Goal: Information Seeking & Learning: Learn about a topic

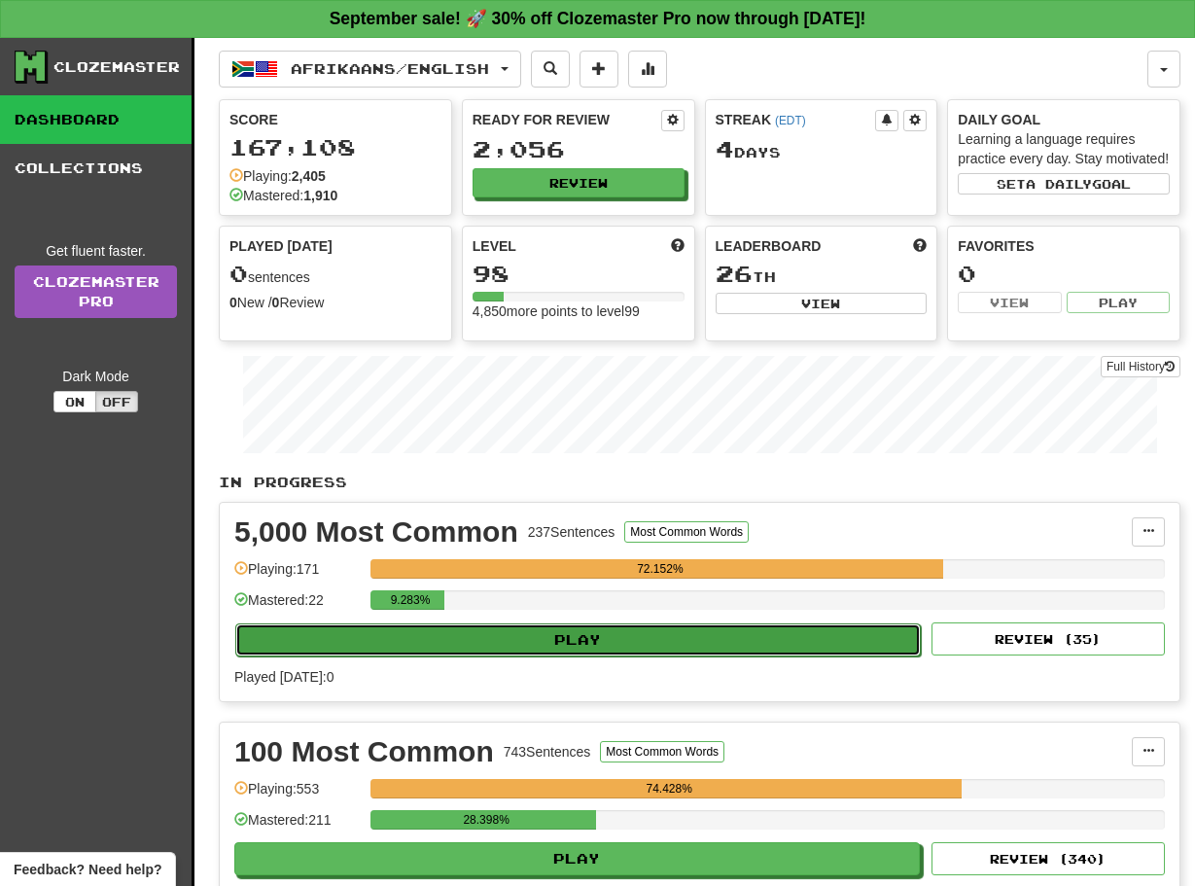
click at [498, 656] on button "Play" at bounding box center [578, 639] width 686 height 33
select select "**"
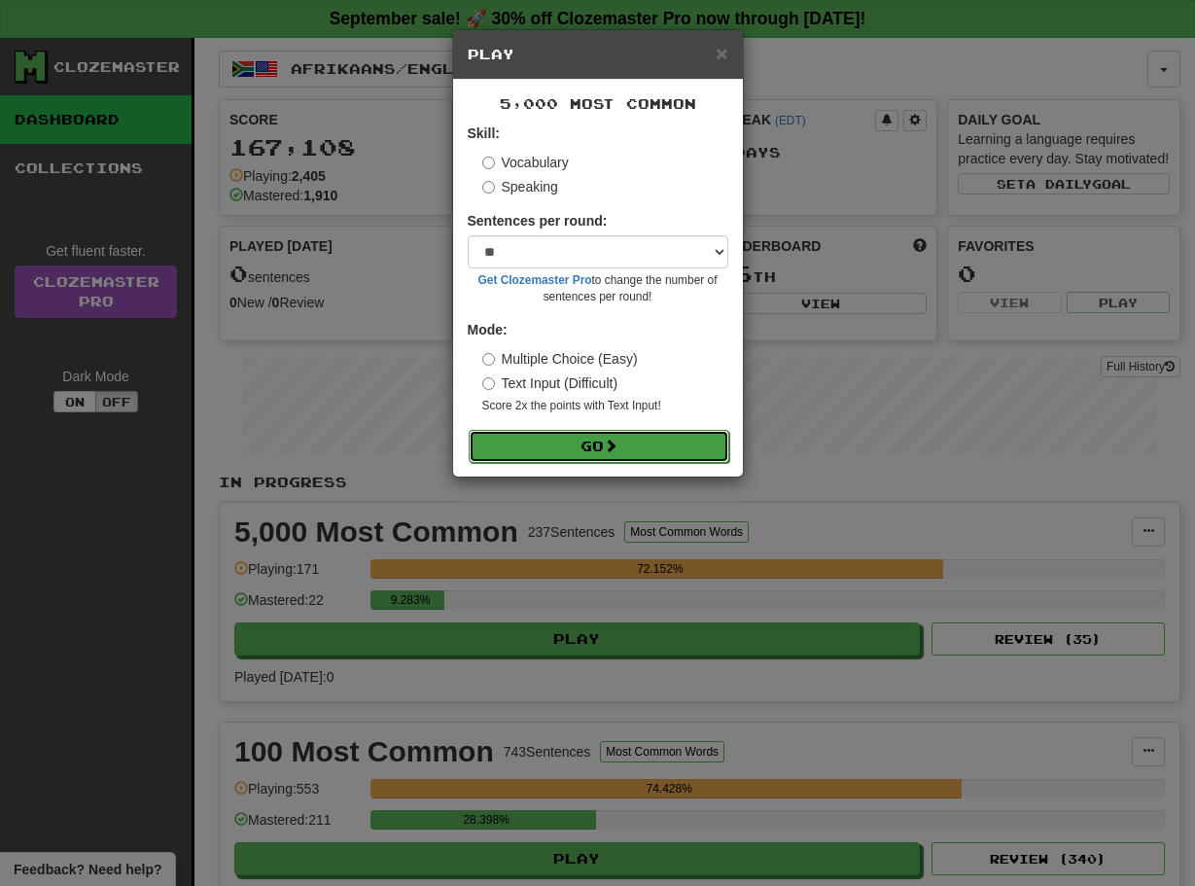
click at [606, 435] on button "Go" at bounding box center [599, 446] width 261 height 33
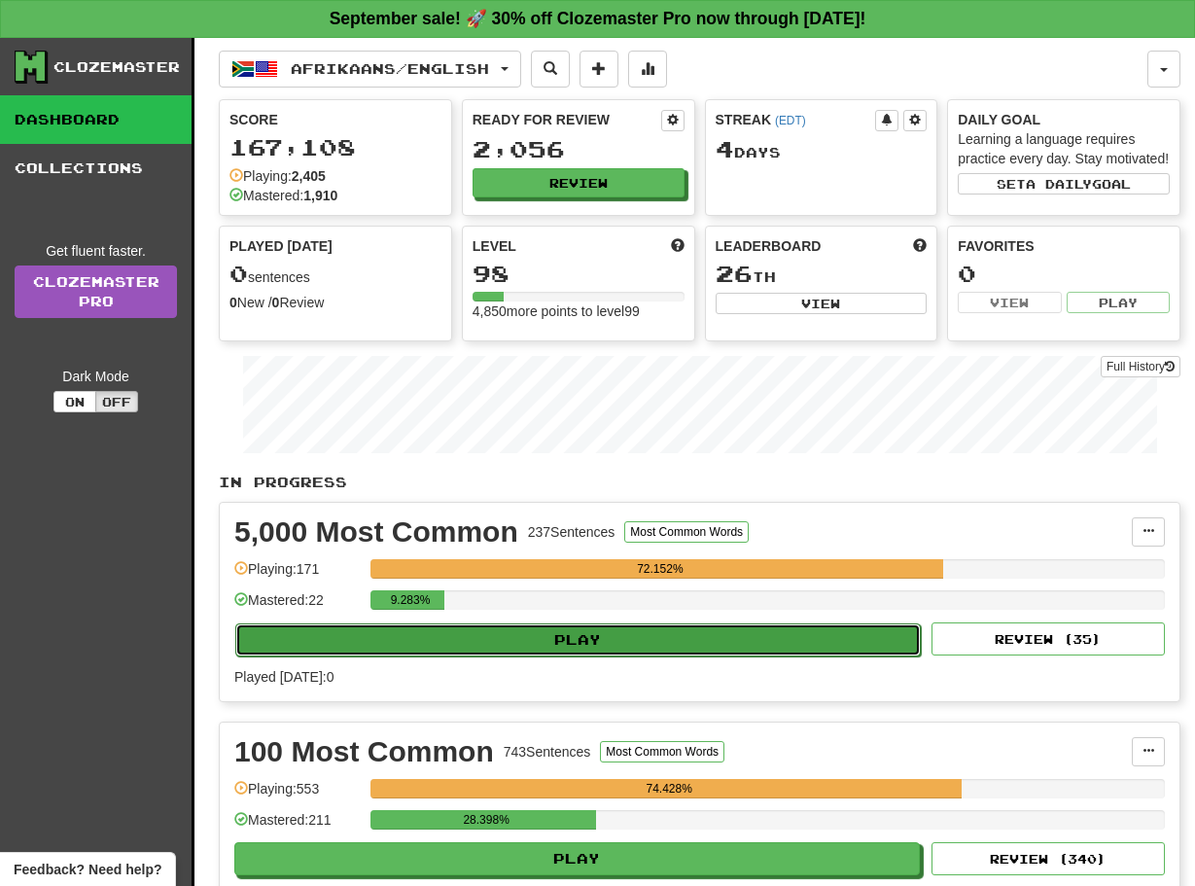
click at [657, 656] on button "Play" at bounding box center [578, 639] width 686 height 33
select select "**"
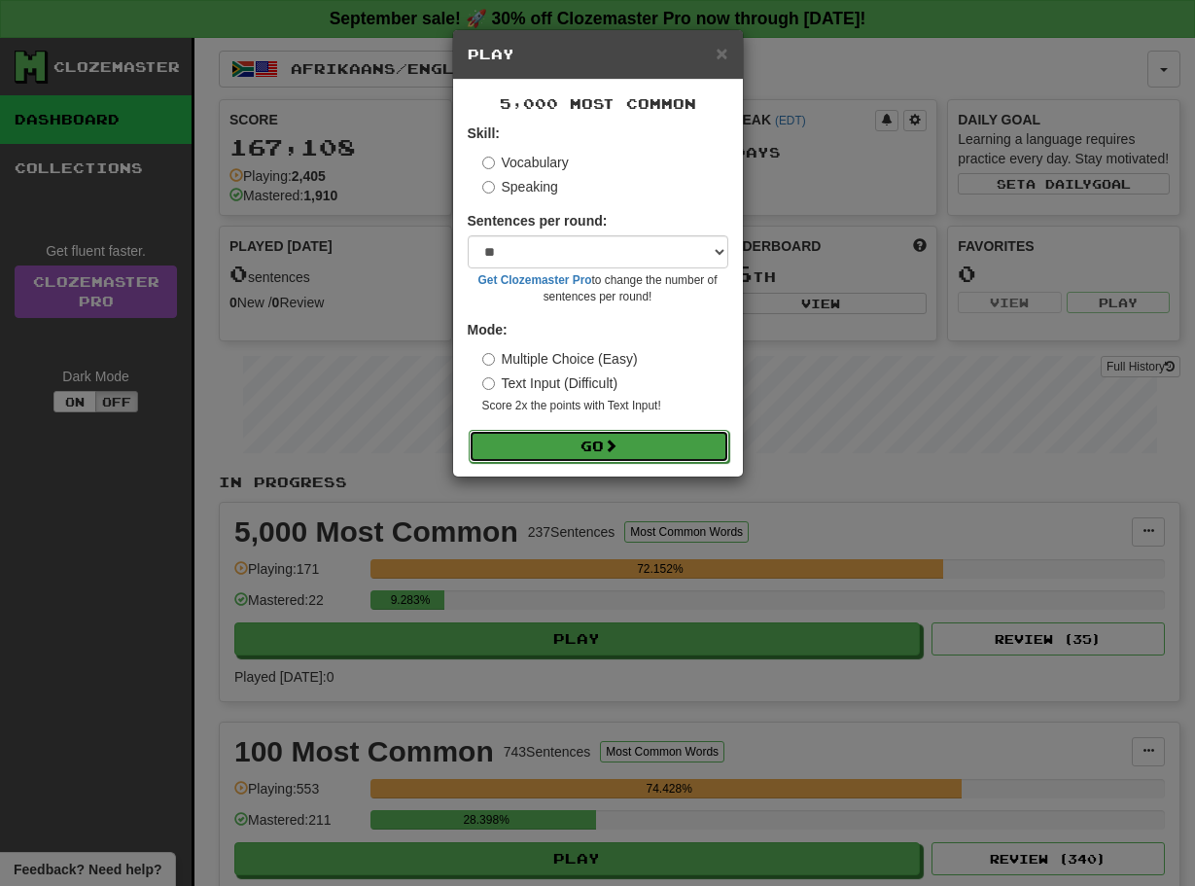
click at [558, 450] on button "Go" at bounding box center [599, 446] width 261 height 33
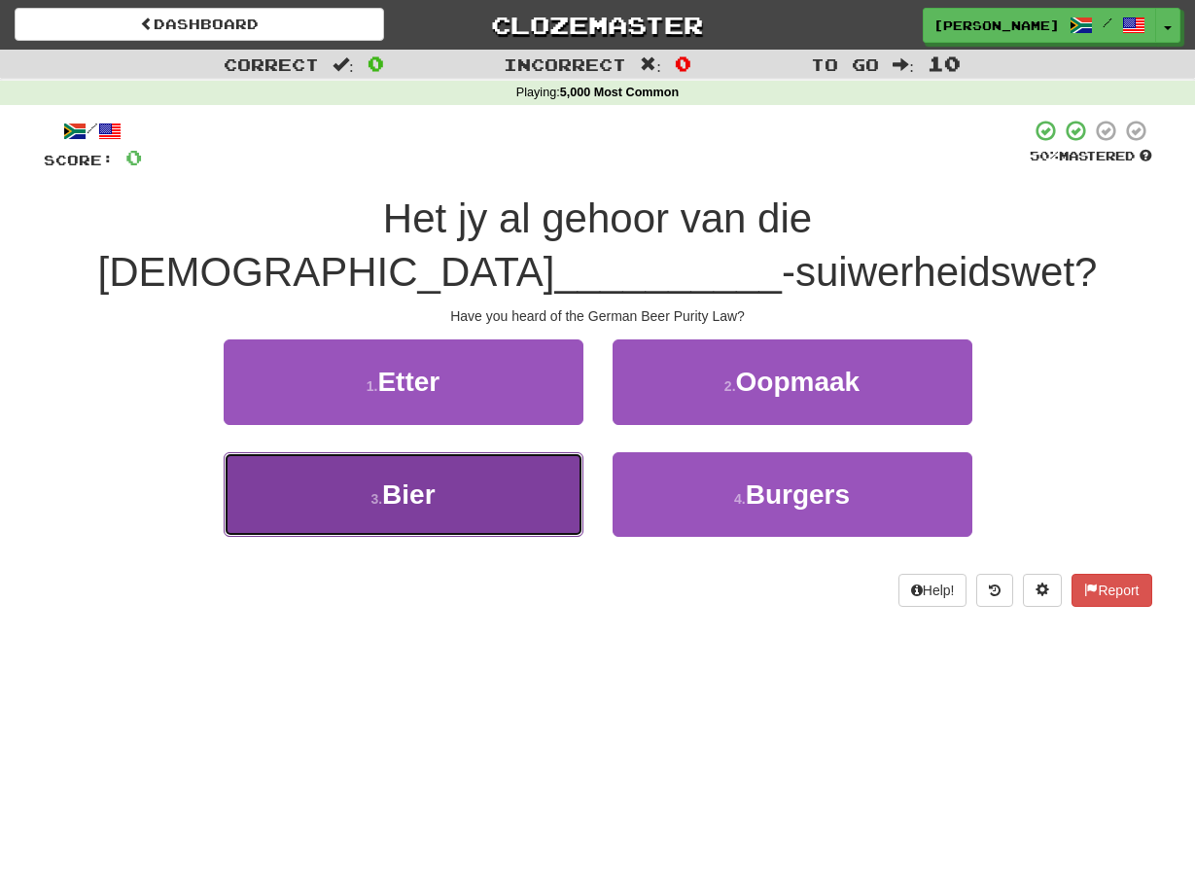
click at [573, 452] on button "3 . Bier" at bounding box center [404, 494] width 360 height 85
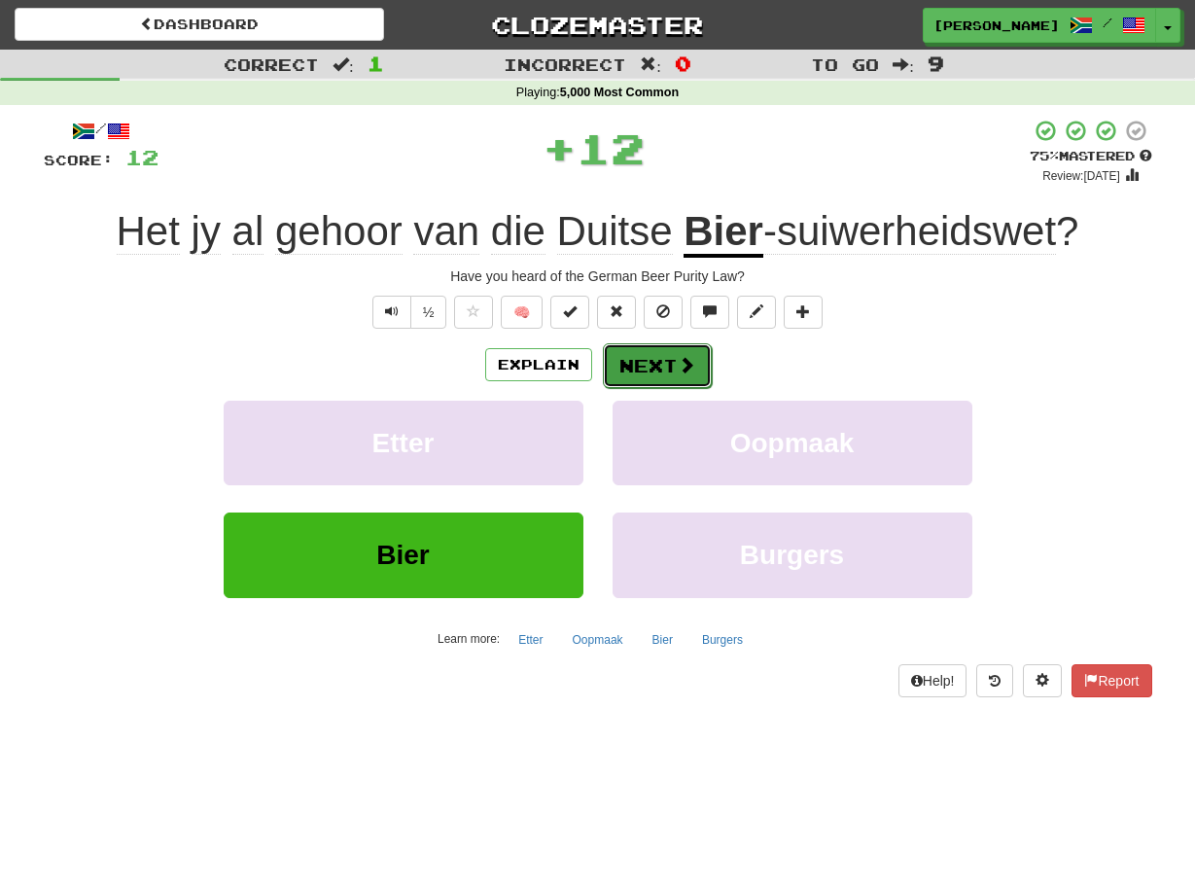
click at [614, 369] on button "Next" at bounding box center [657, 365] width 109 height 45
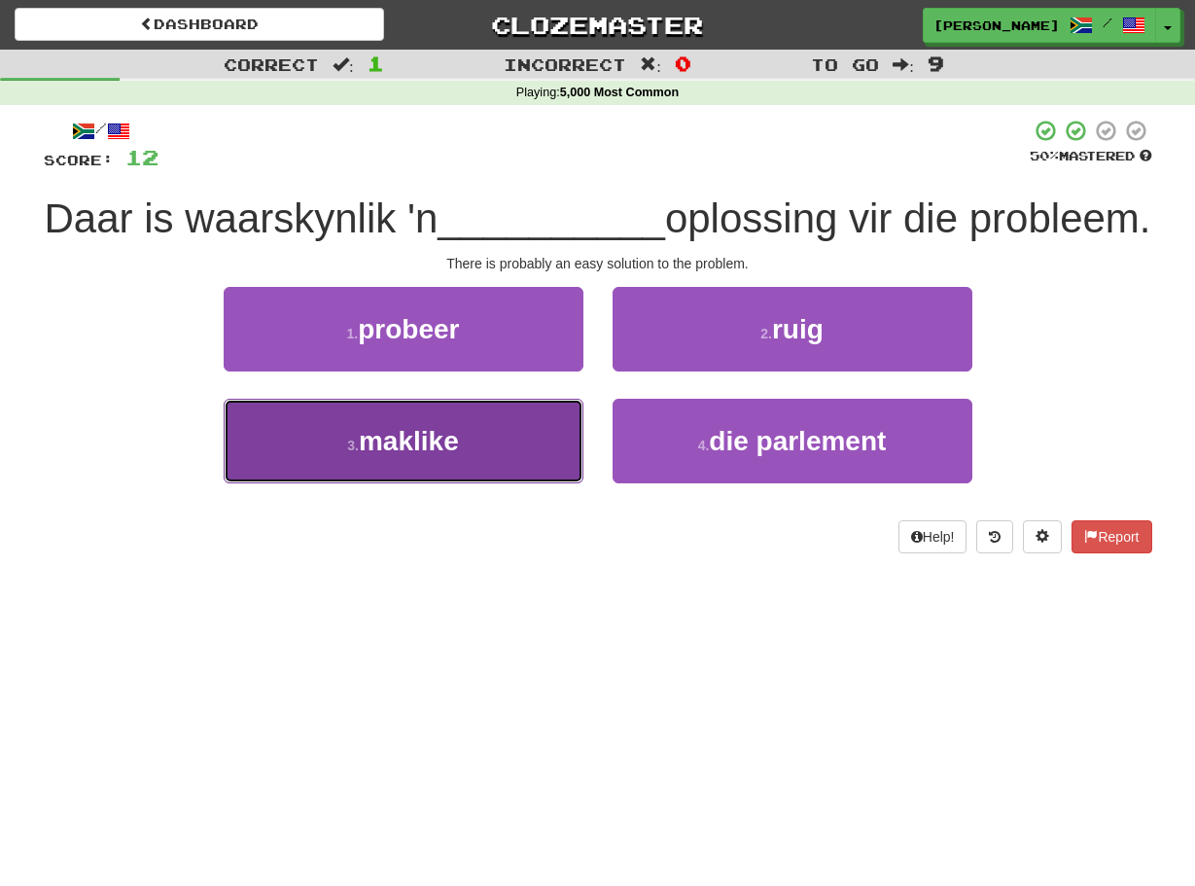
click at [541, 483] on button "3 . maklike" at bounding box center [404, 441] width 360 height 85
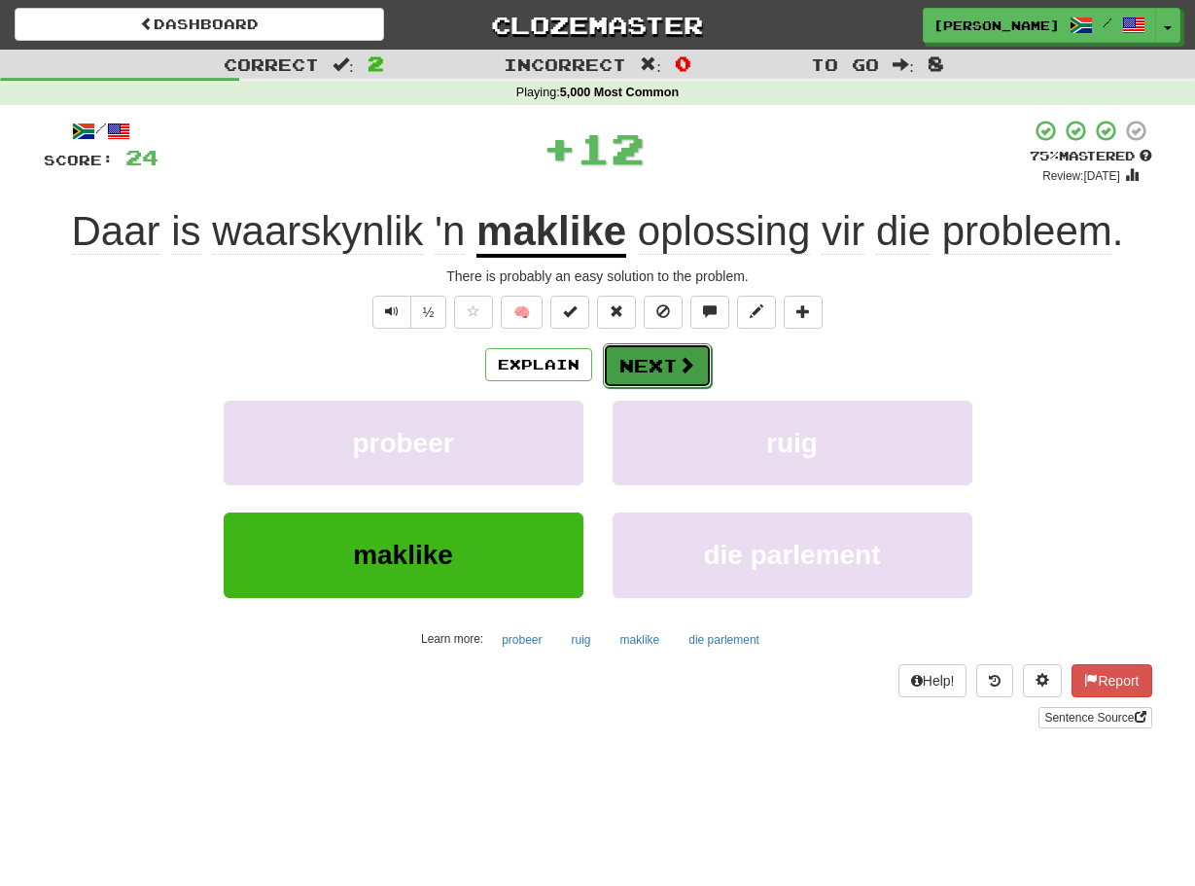
click at [615, 363] on button "Next" at bounding box center [657, 365] width 109 height 45
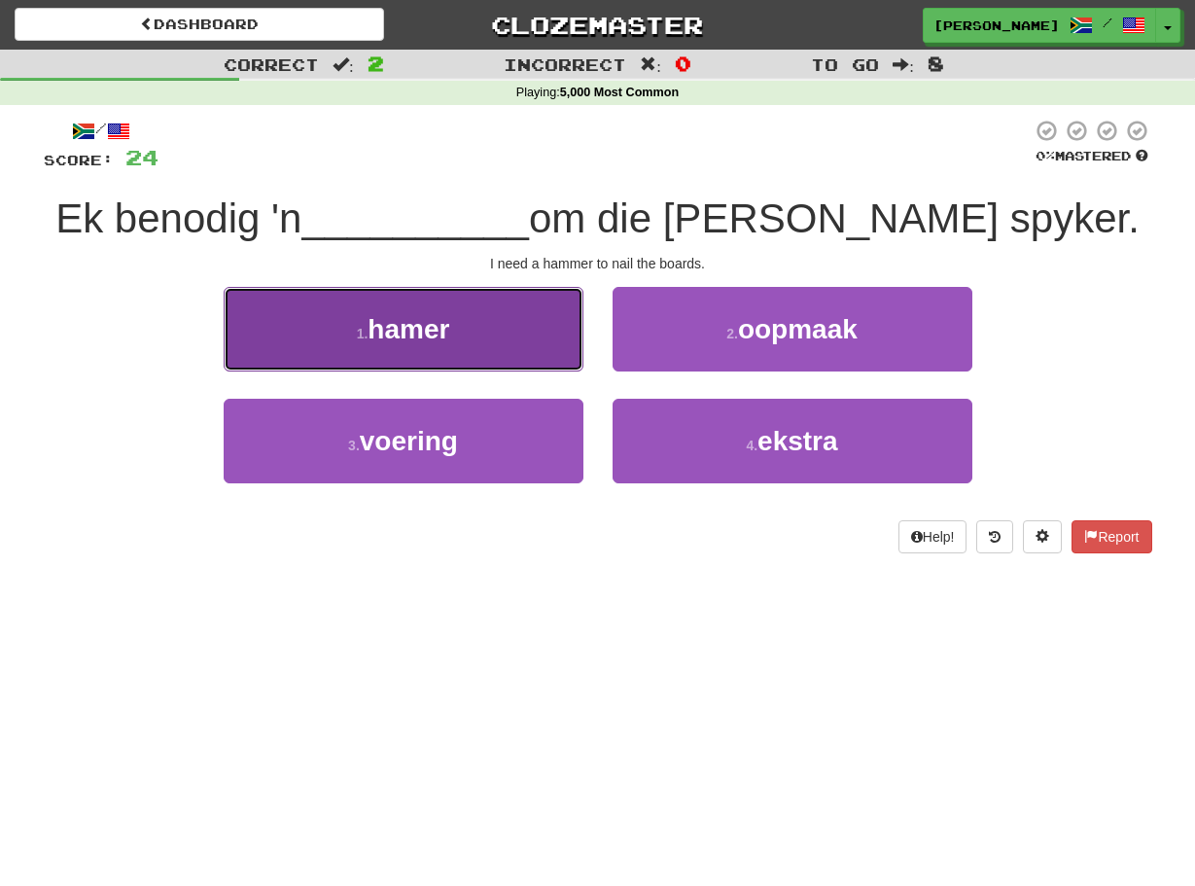
click at [574, 353] on button "1 . hamer" at bounding box center [404, 329] width 360 height 85
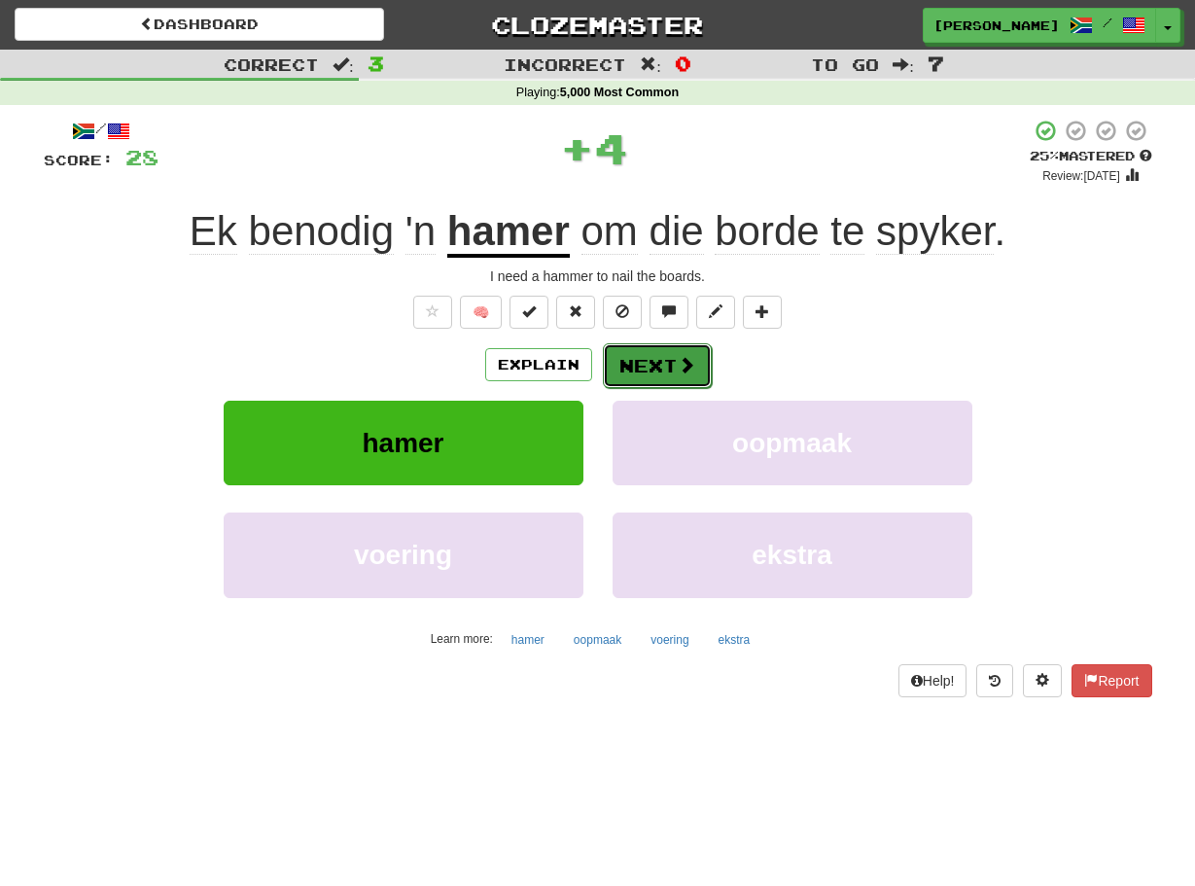
click at [615, 361] on button "Next" at bounding box center [657, 365] width 109 height 45
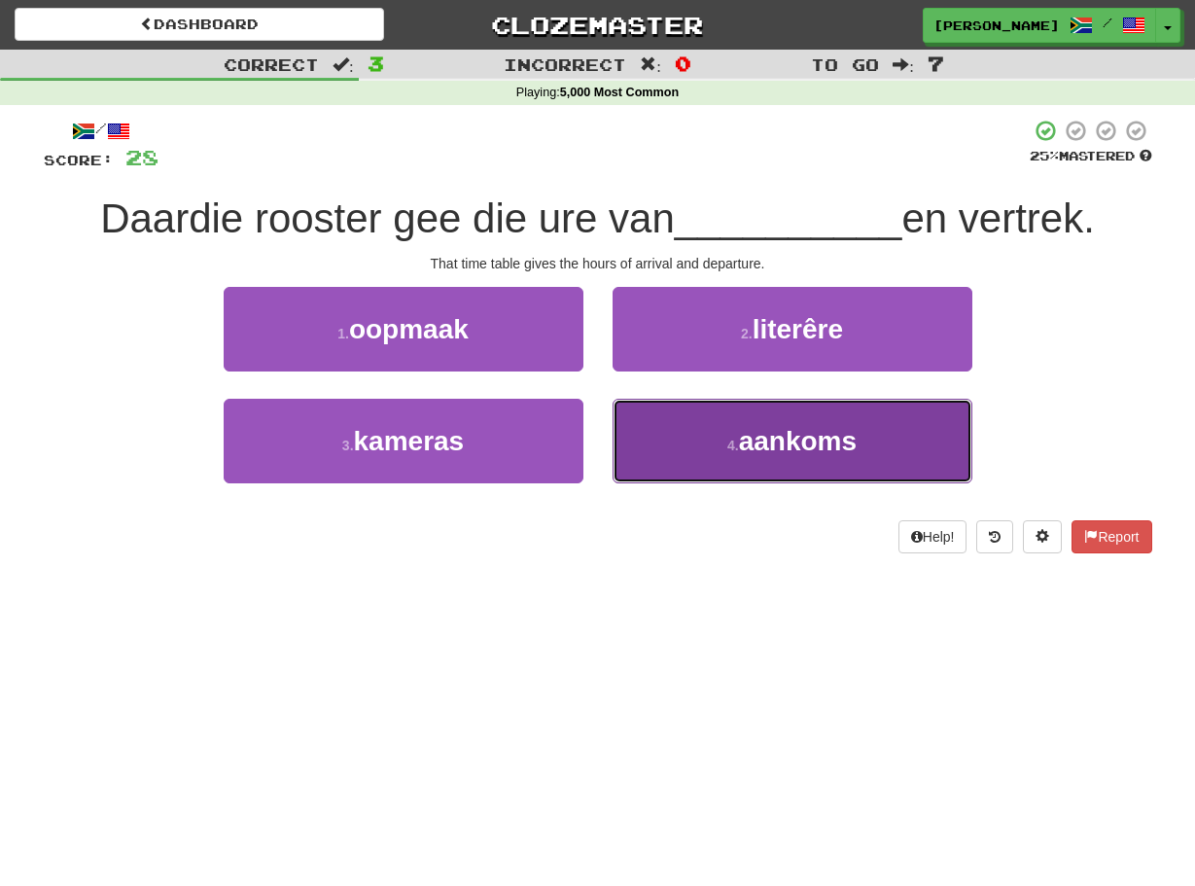
click at [635, 426] on button "4 . aankoms" at bounding box center [793, 441] width 360 height 85
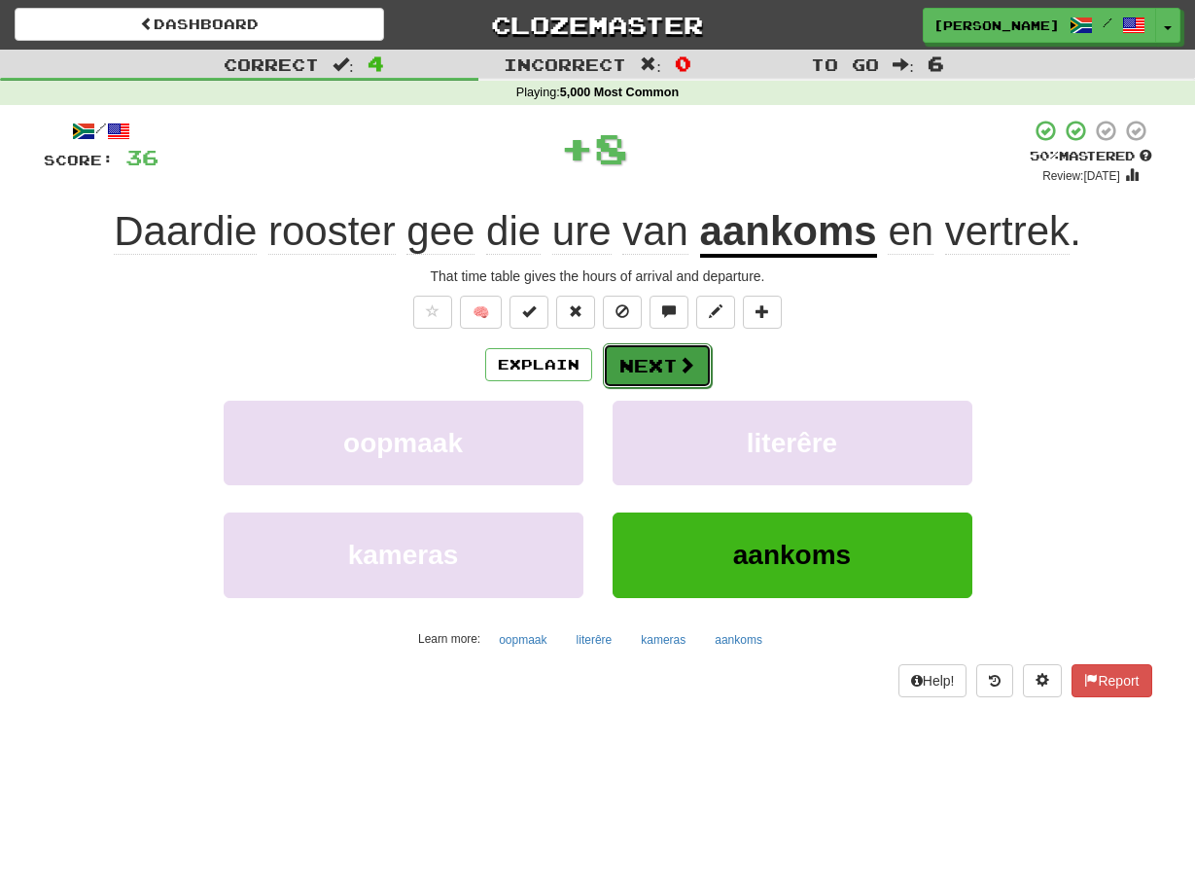
click at [608, 356] on button "Next" at bounding box center [657, 365] width 109 height 45
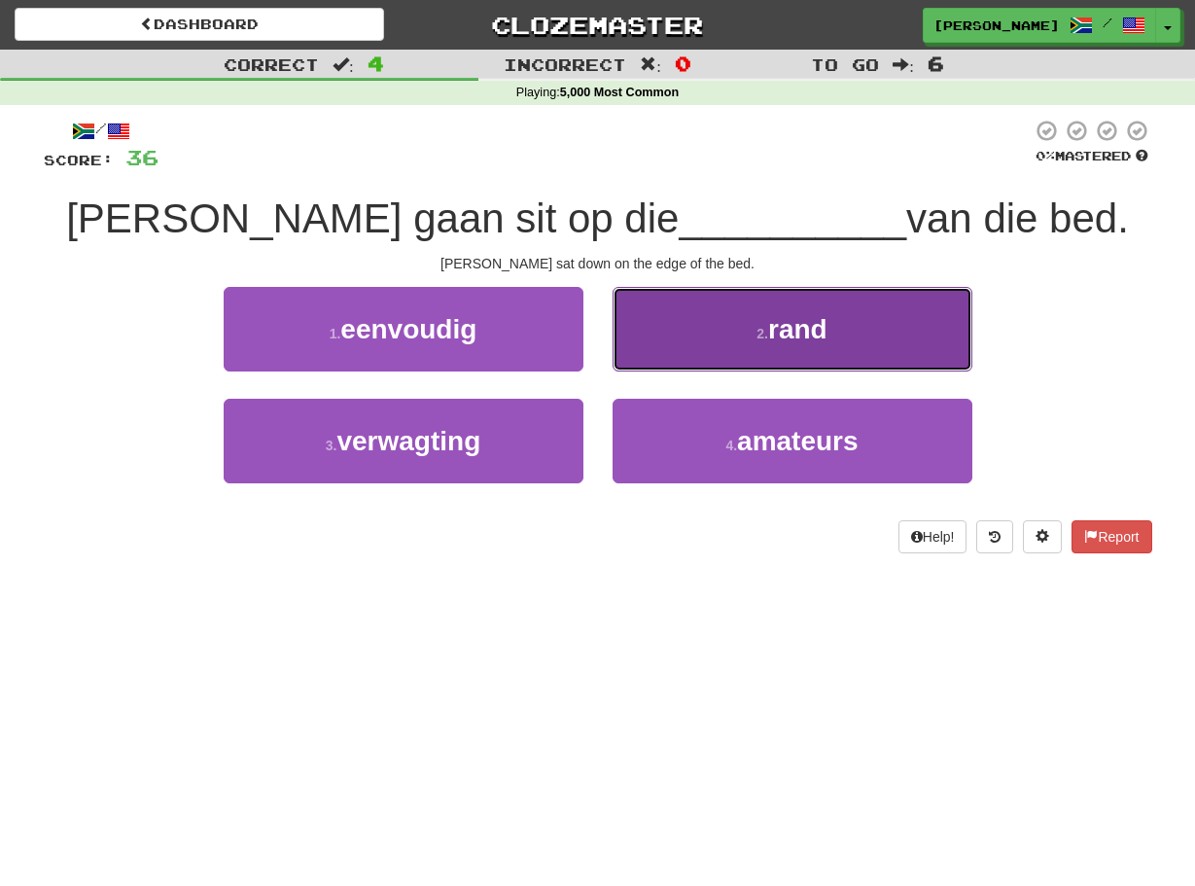
click at [627, 336] on button "2 . rand" at bounding box center [793, 329] width 360 height 85
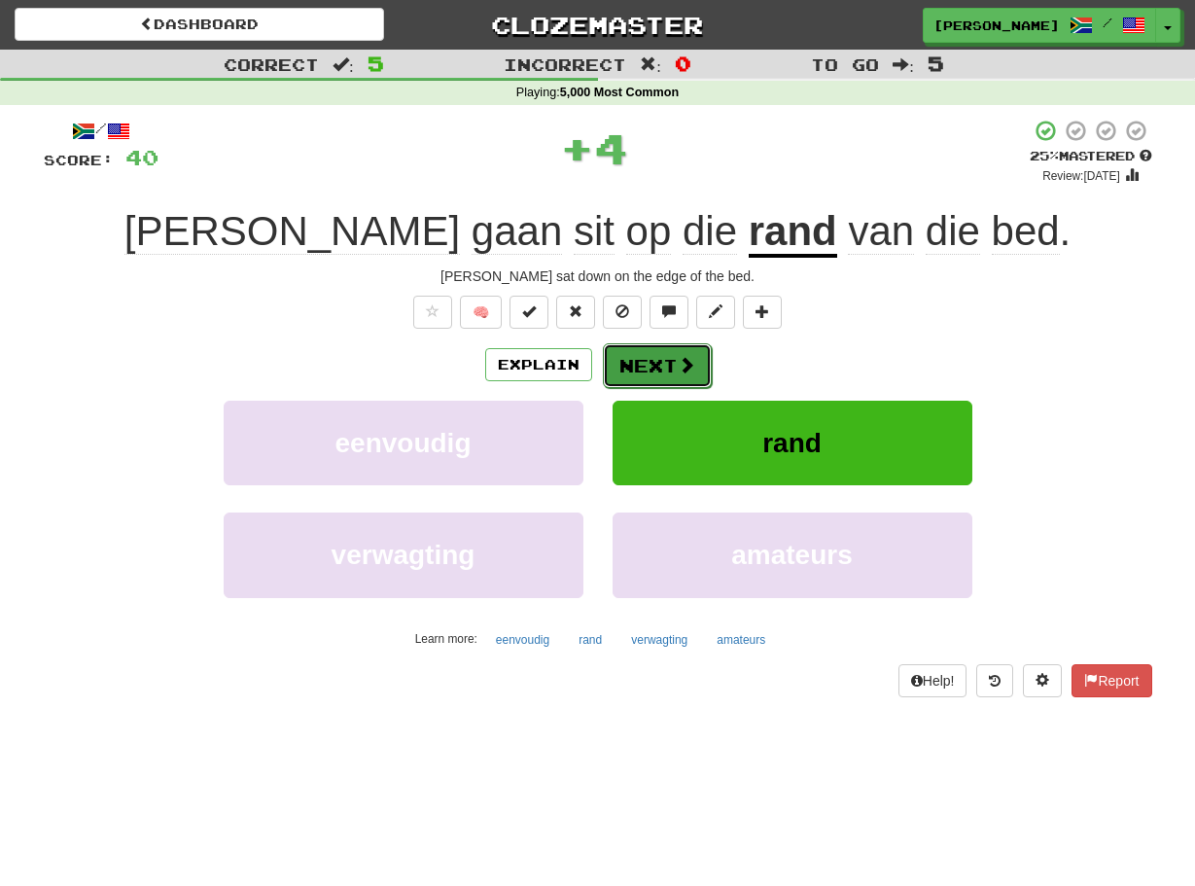
click at [617, 353] on button "Next" at bounding box center [657, 365] width 109 height 45
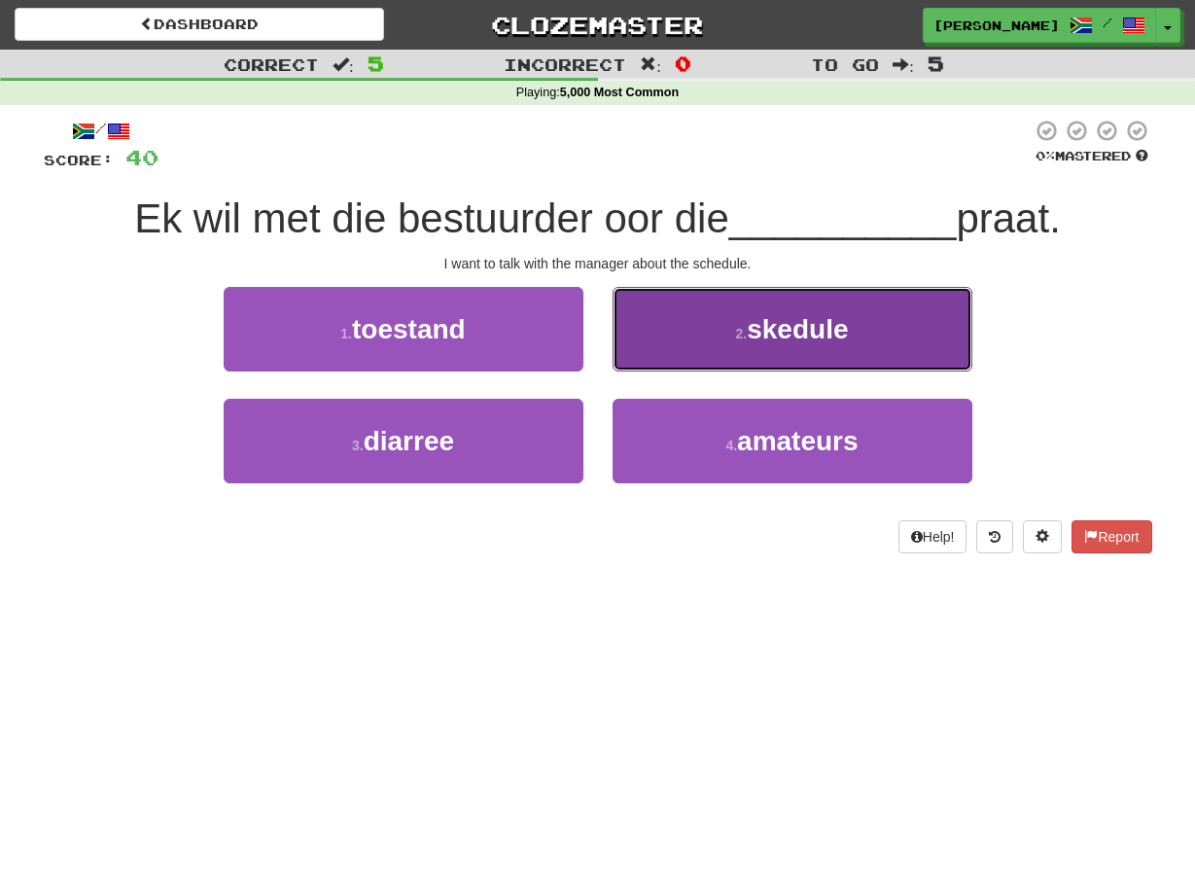
click at [625, 354] on button "2 . skedule" at bounding box center [793, 329] width 360 height 85
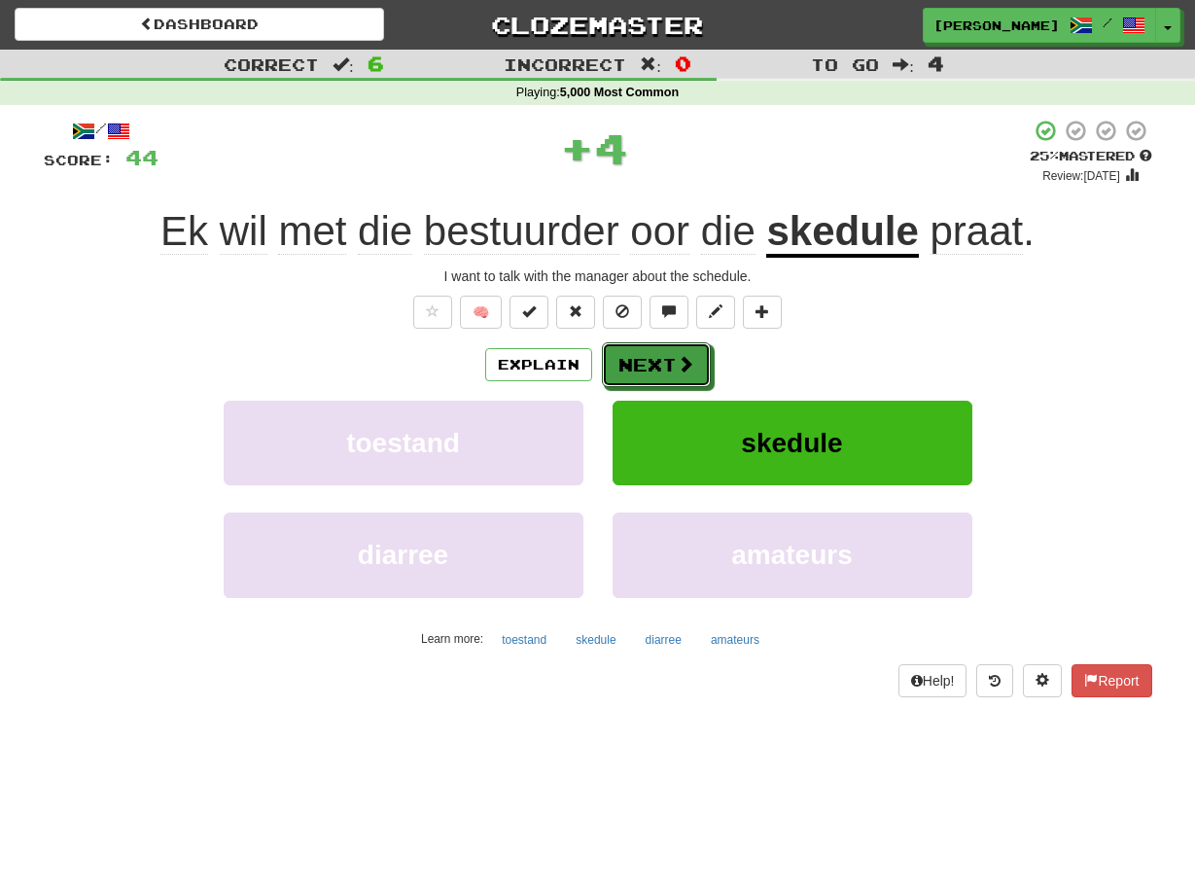
click at [625, 354] on button "Next" at bounding box center [656, 364] width 109 height 45
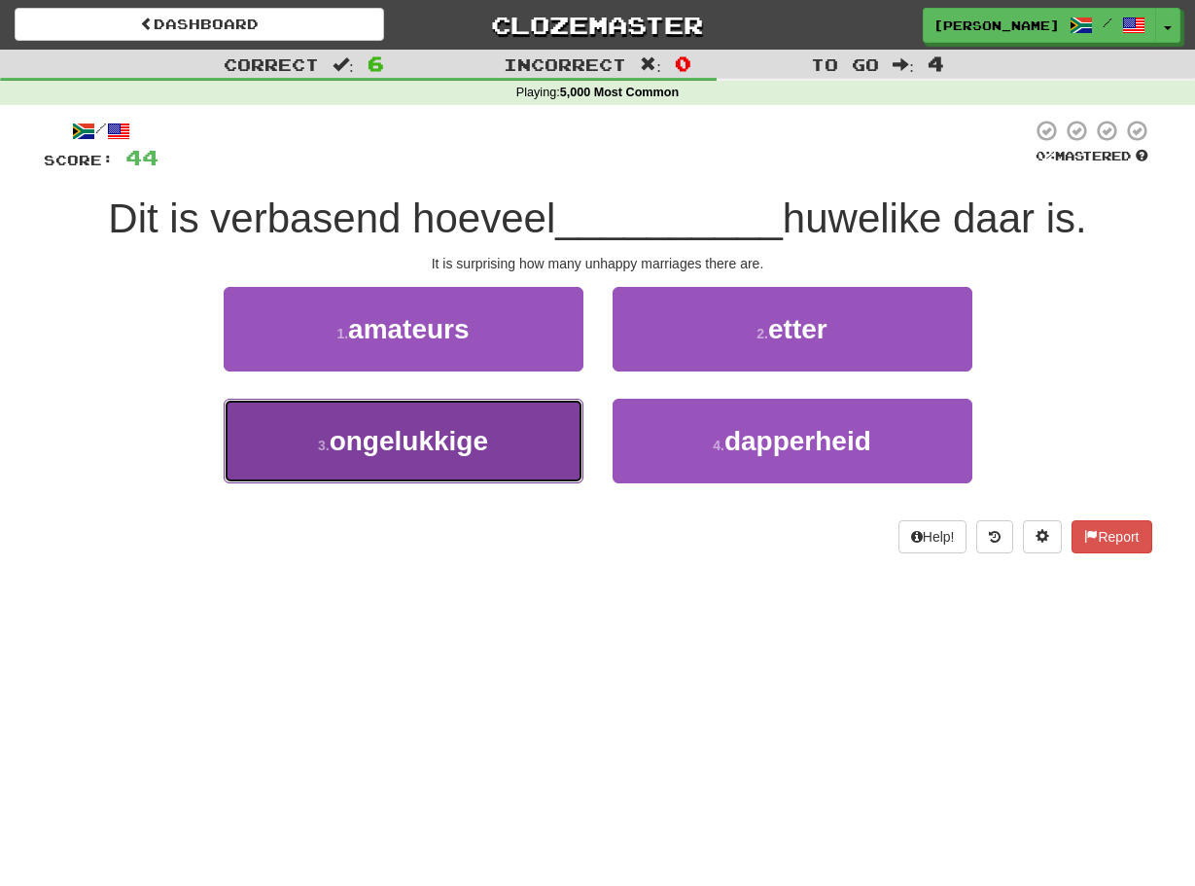
click at [563, 437] on button "3 . ongelukkige" at bounding box center [404, 441] width 360 height 85
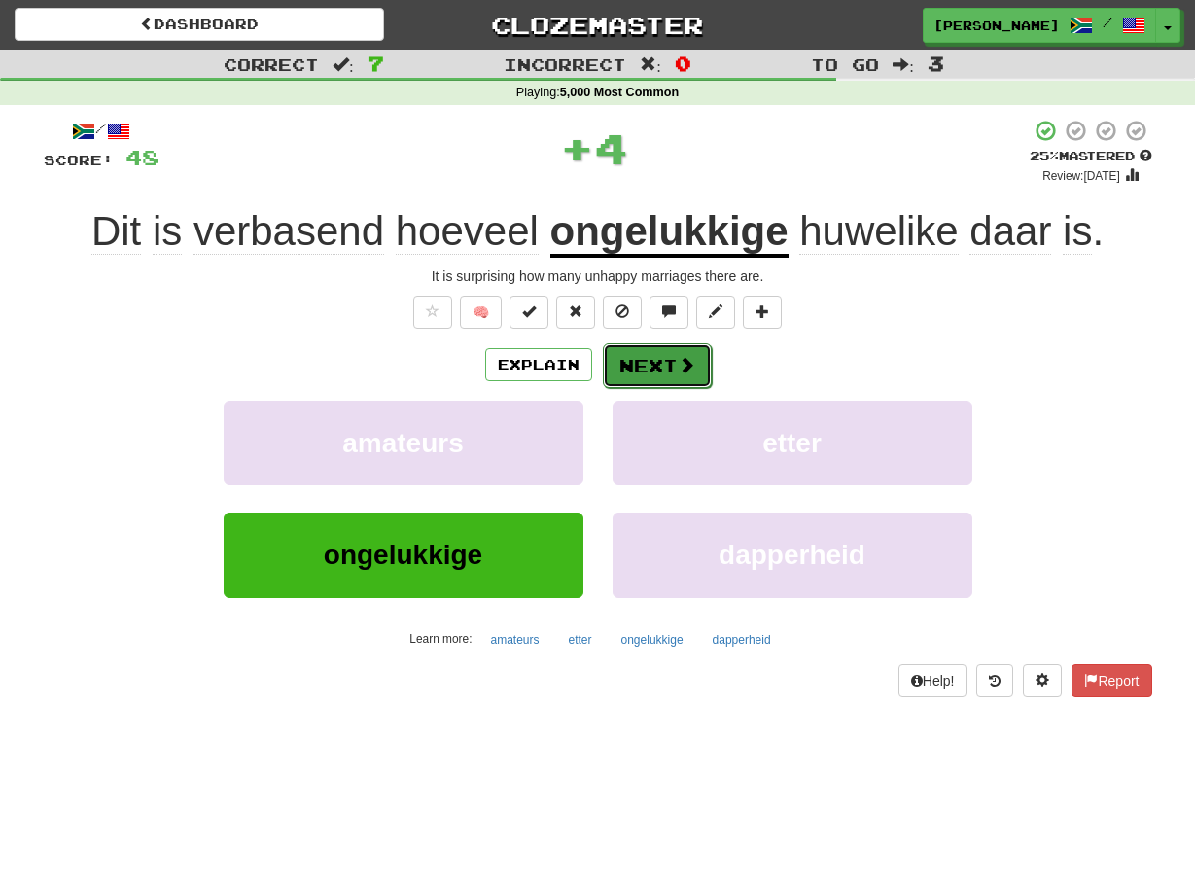
click at [629, 360] on button "Next" at bounding box center [657, 365] width 109 height 45
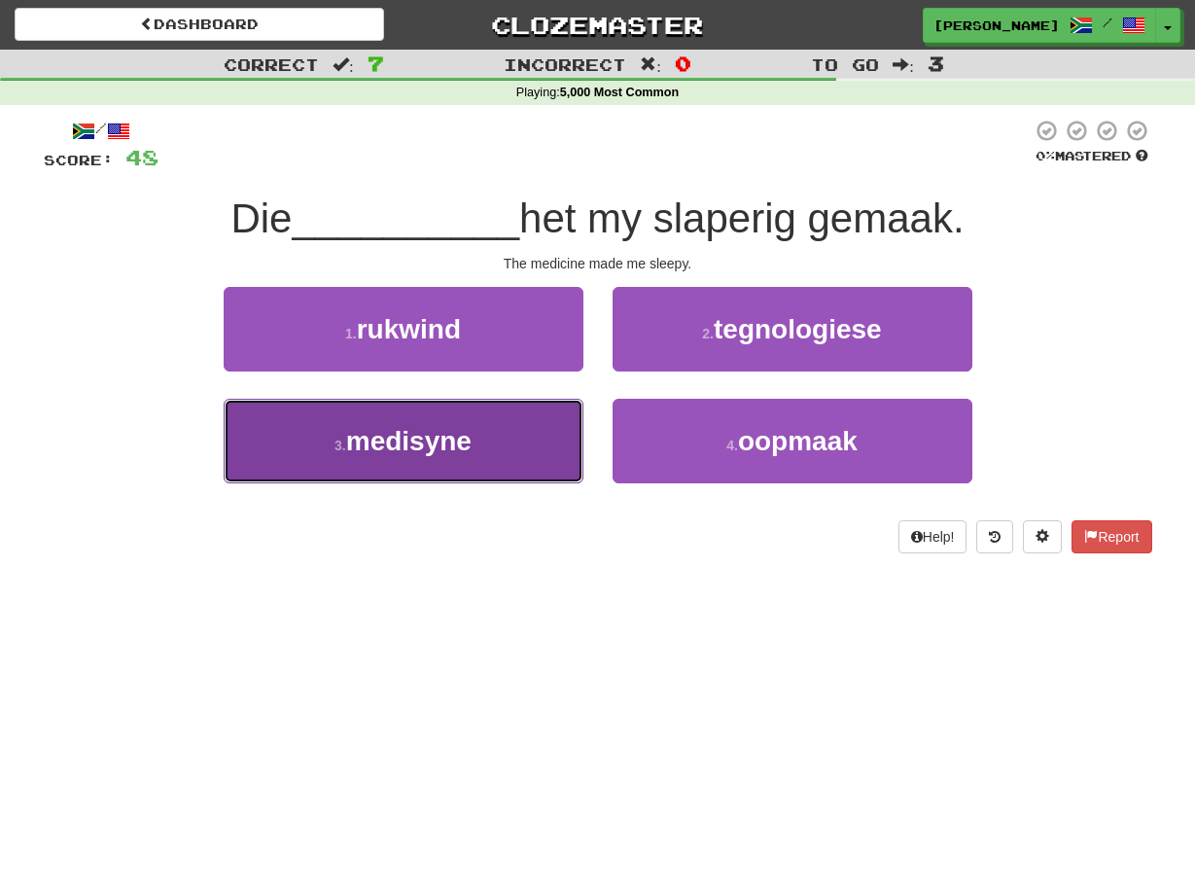
click at [570, 430] on button "3 . medisyne" at bounding box center [404, 441] width 360 height 85
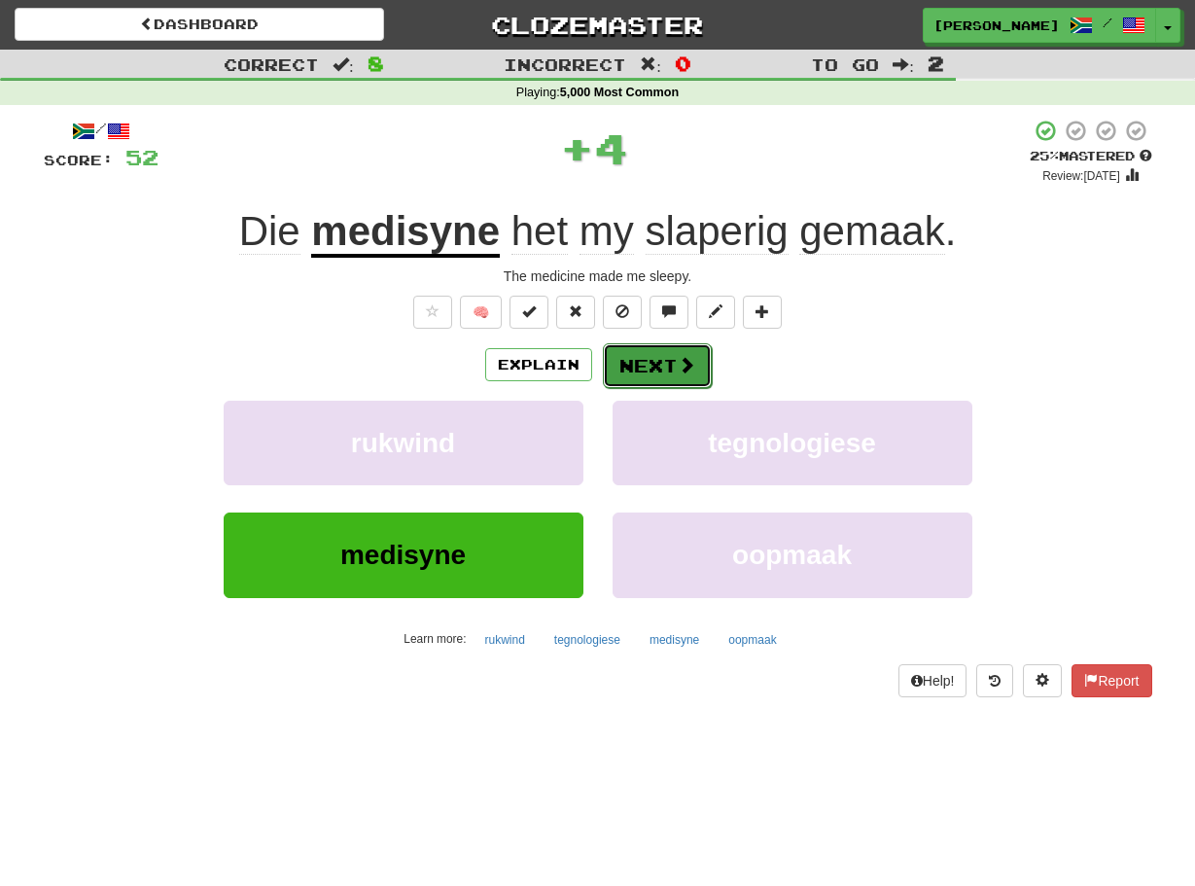
click at [607, 377] on button "Next" at bounding box center [657, 365] width 109 height 45
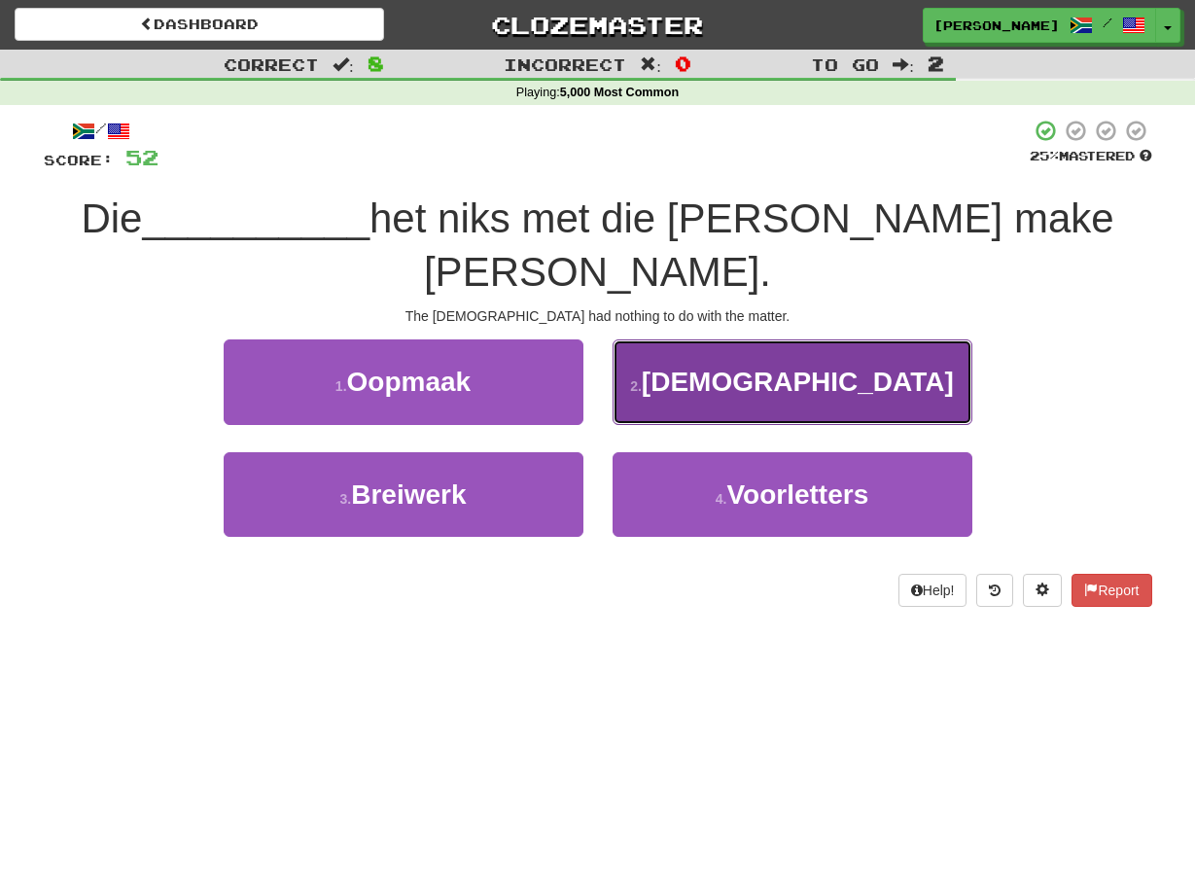
click at [616, 350] on button "2 . Amerikaners" at bounding box center [793, 381] width 360 height 85
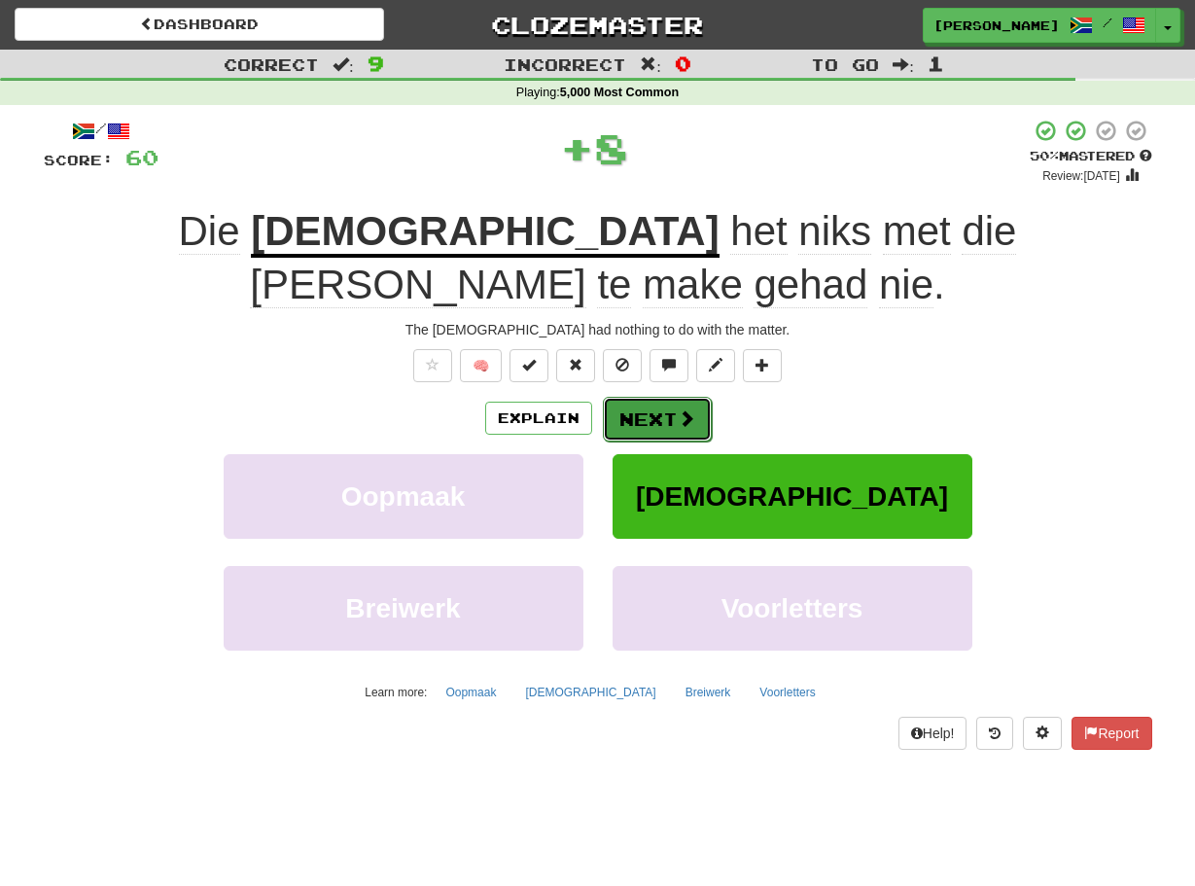
click at [610, 397] on button "Next" at bounding box center [657, 419] width 109 height 45
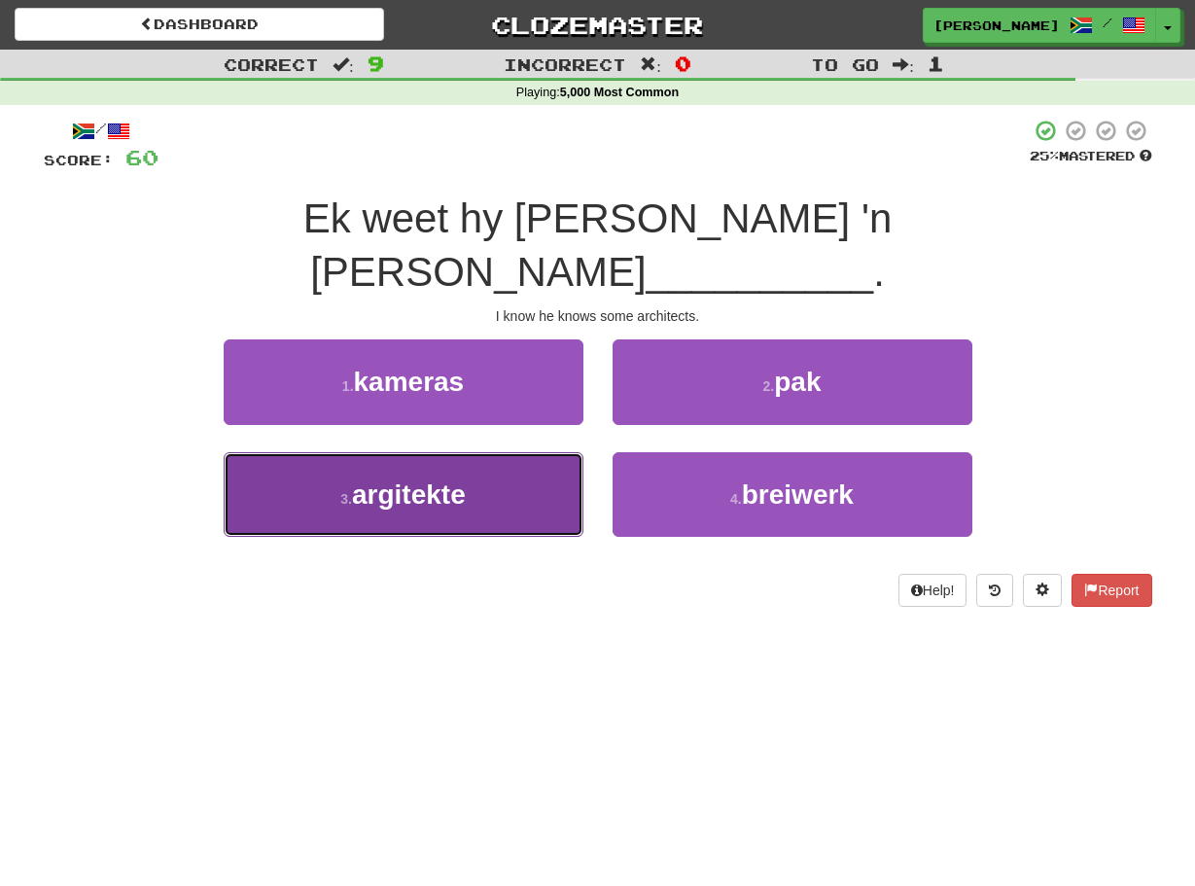
click at [562, 452] on button "3 . argitekte" at bounding box center [404, 494] width 360 height 85
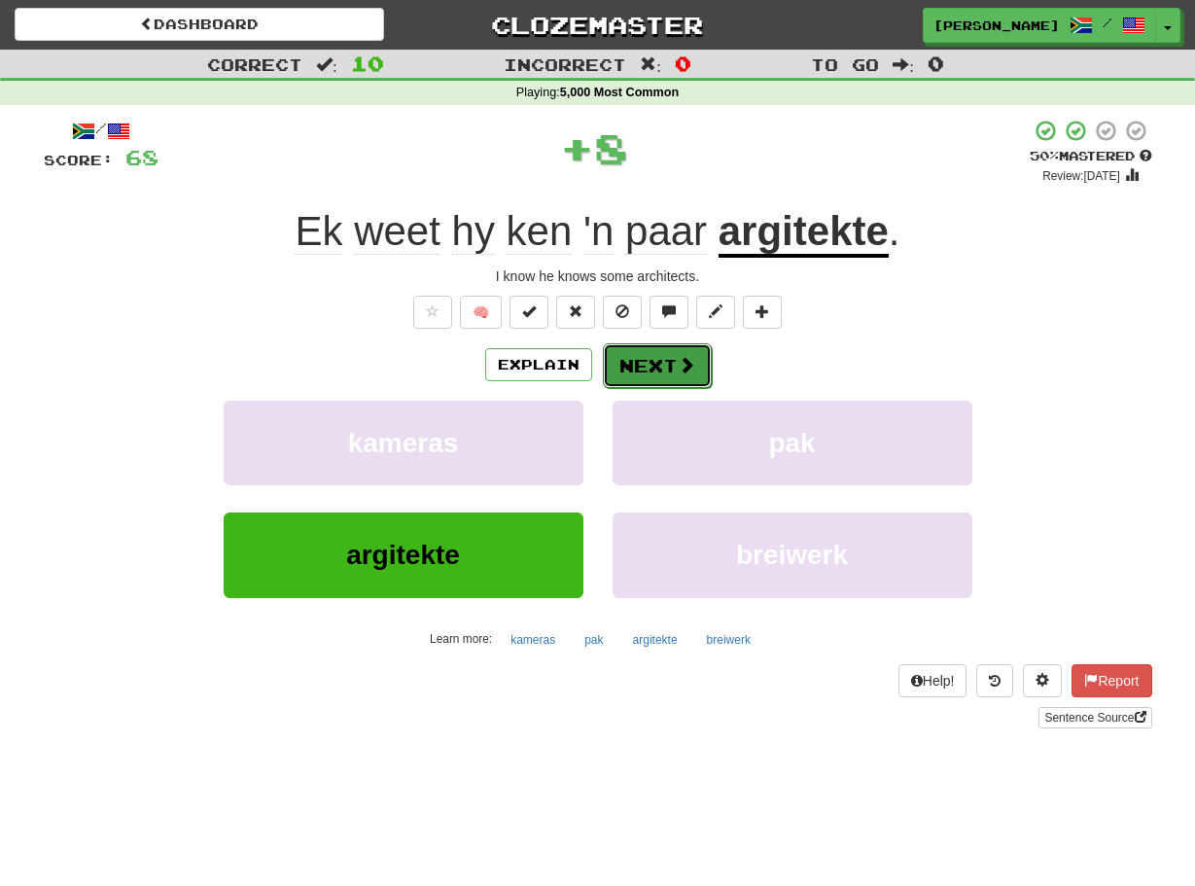
click at [628, 365] on button "Next" at bounding box center [657, 365] width 109 height 45
